Goal: Transaction & Acquisition: Purchase product/service

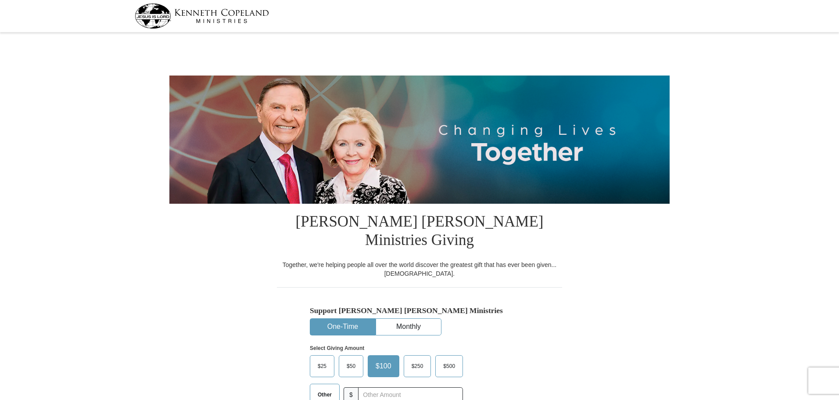
select select "FL"
click at [325, 388] on span "Other" at bounding box center [324, 394] width 23 height 13
click at [0, 0] on input "Other" at bounding box center [0, 0] width 0 height 0
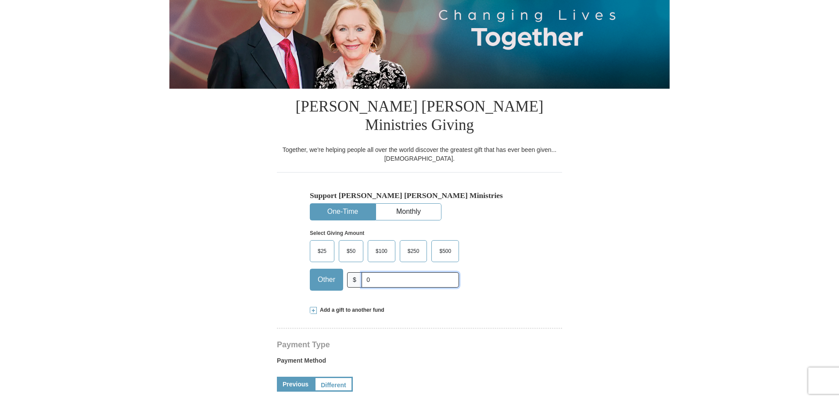
scroll to position [115, 0]
type input "0"
click at [315, 306] on span at bounding box center [313, 309] width 7 height 7
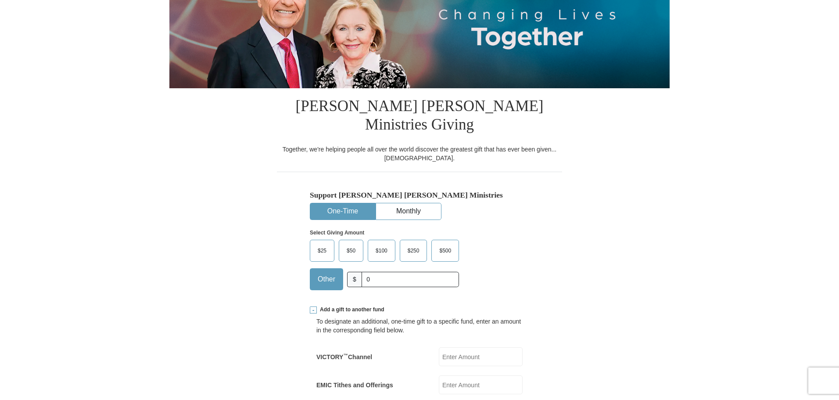
click at [454, 375] on input "EMIC Tithes and Offerings" at bounding box center [481, 384] width 84 height 19
type input "175.33"
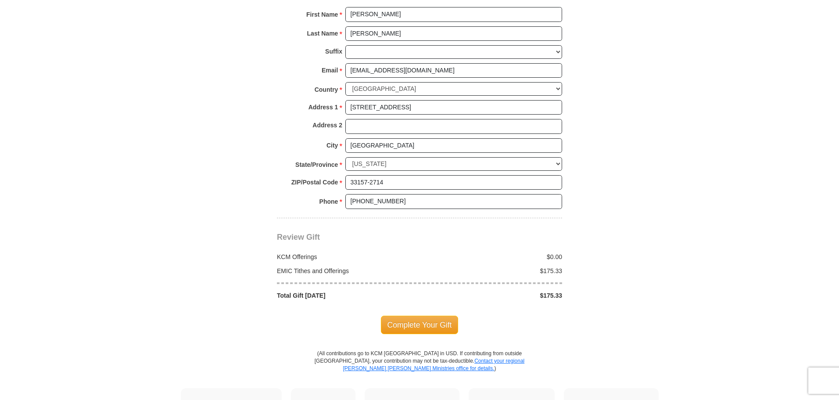
scroll to position [778, 0]
click at [424, 314] on span "Complete Your Gift" at bounding box center [420, 323] width 78 height 18
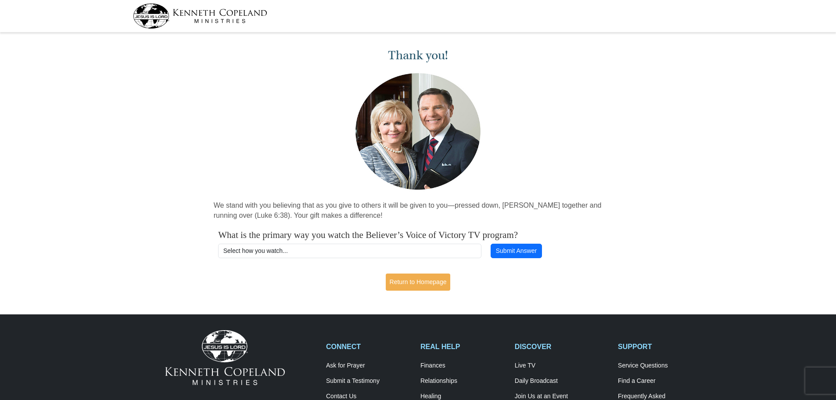
click at [198, 9] on img at bounding box center [200, 16] width 134 height 25
